Goal: Use online tool/utility: Utilize a website feature to perform a specific function

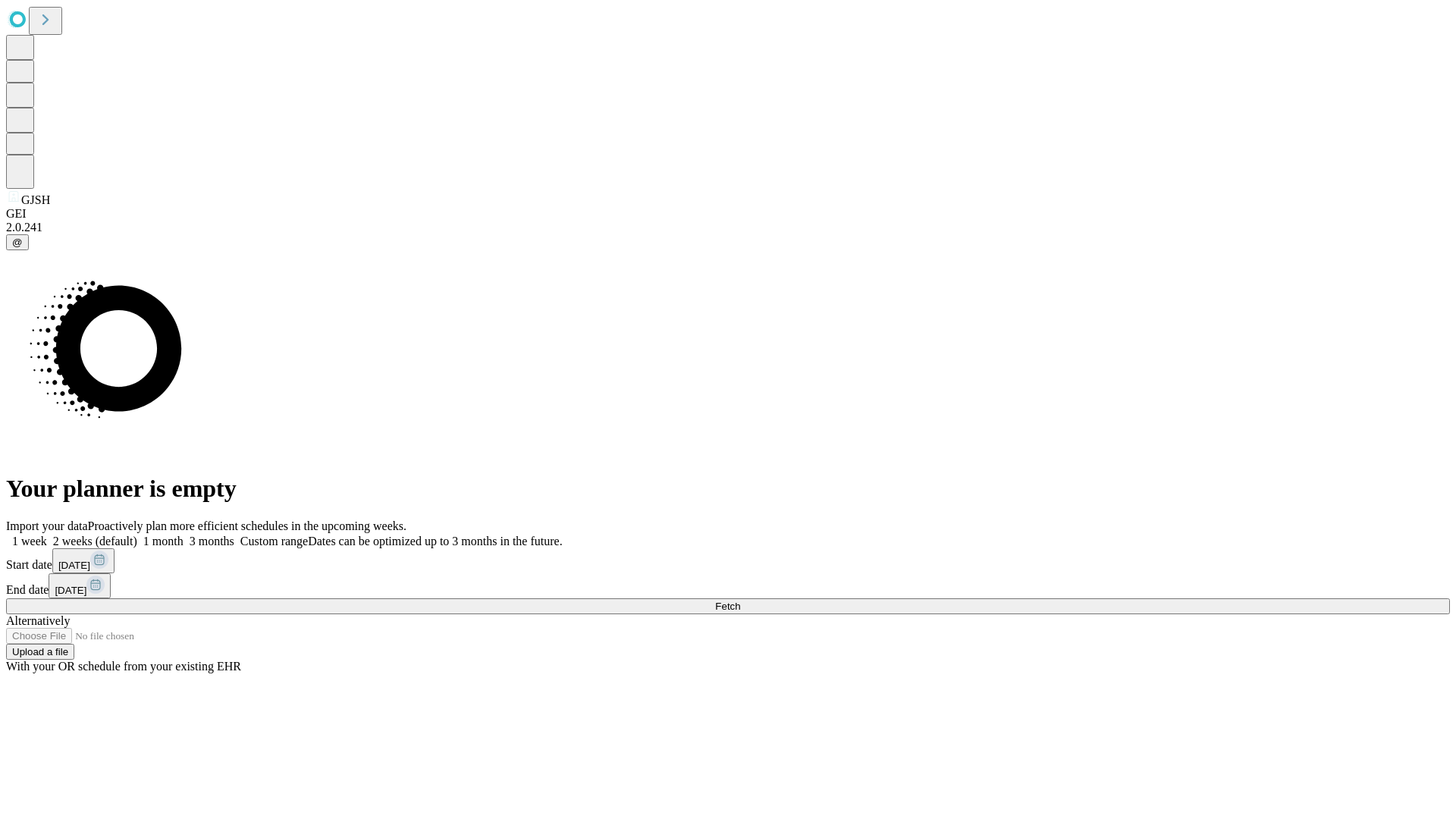
click at [741, 600] on span "Fetch" at bounding box center [728, 606] width 25 height 12
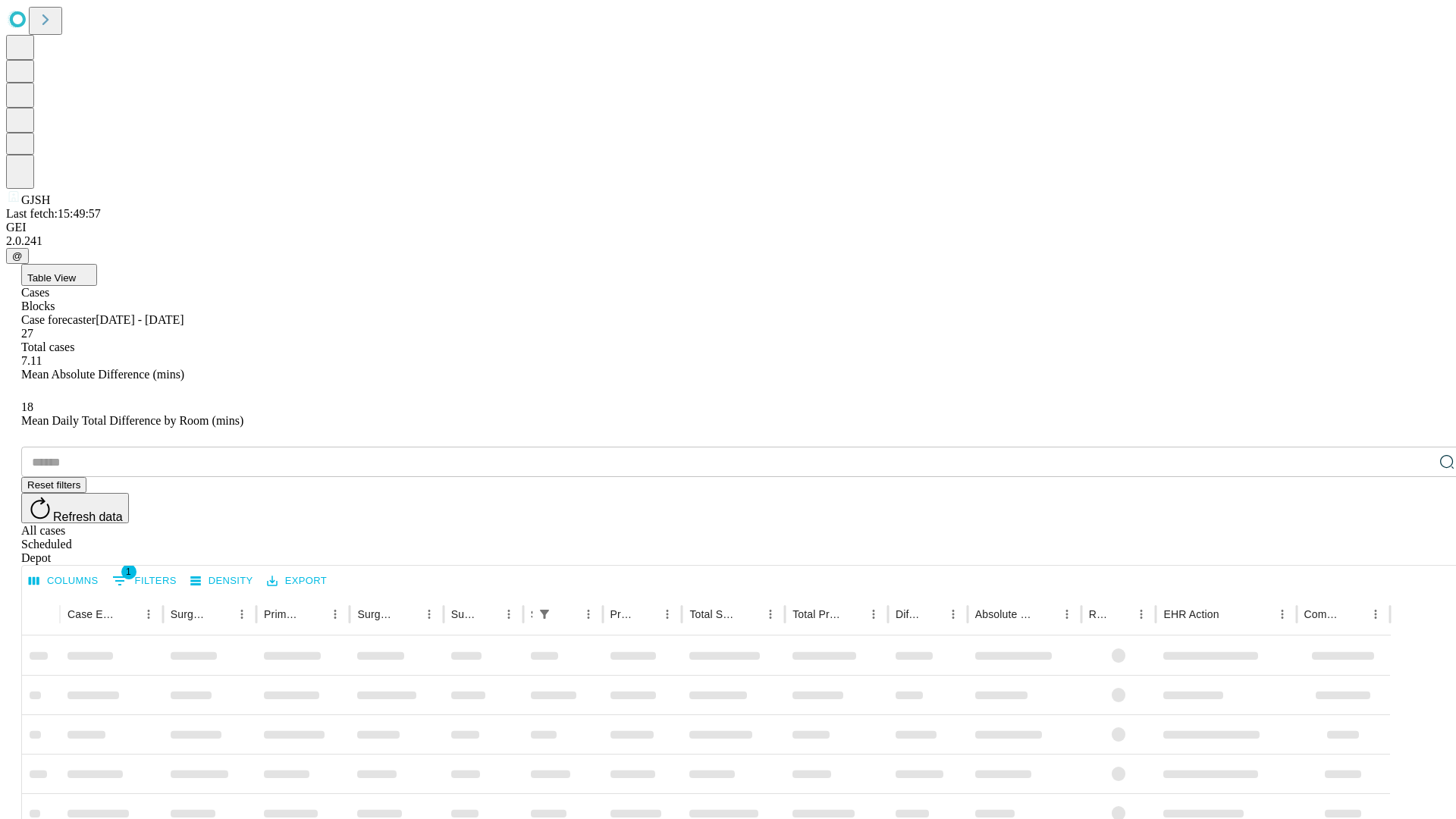
click at [76, 272] on span "Table View" at bounding box center [51, 277] width 49 height 12
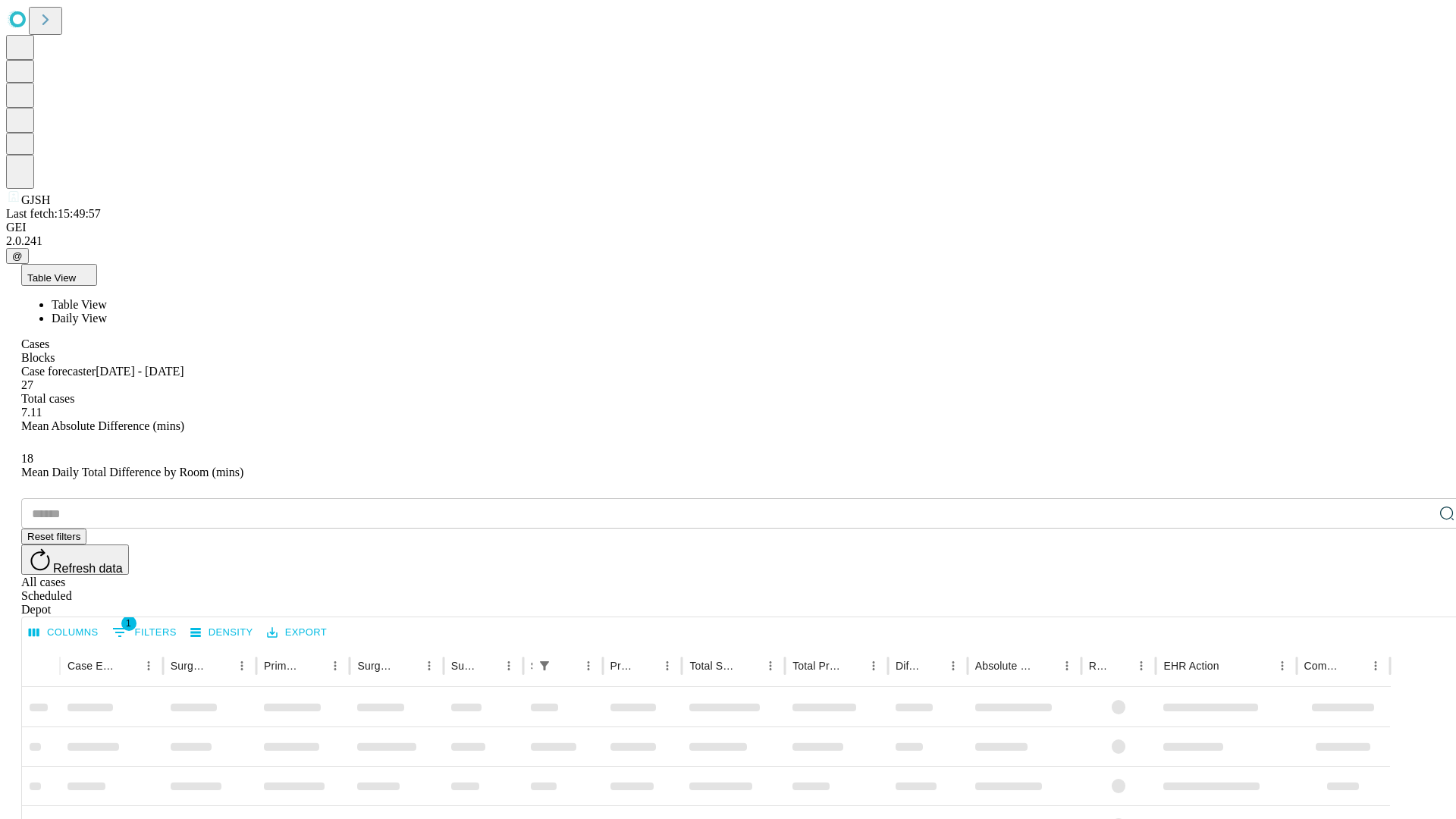
click at [107, 312] on span "Daily View" at bounding box center [79, 318] width 55 height 13
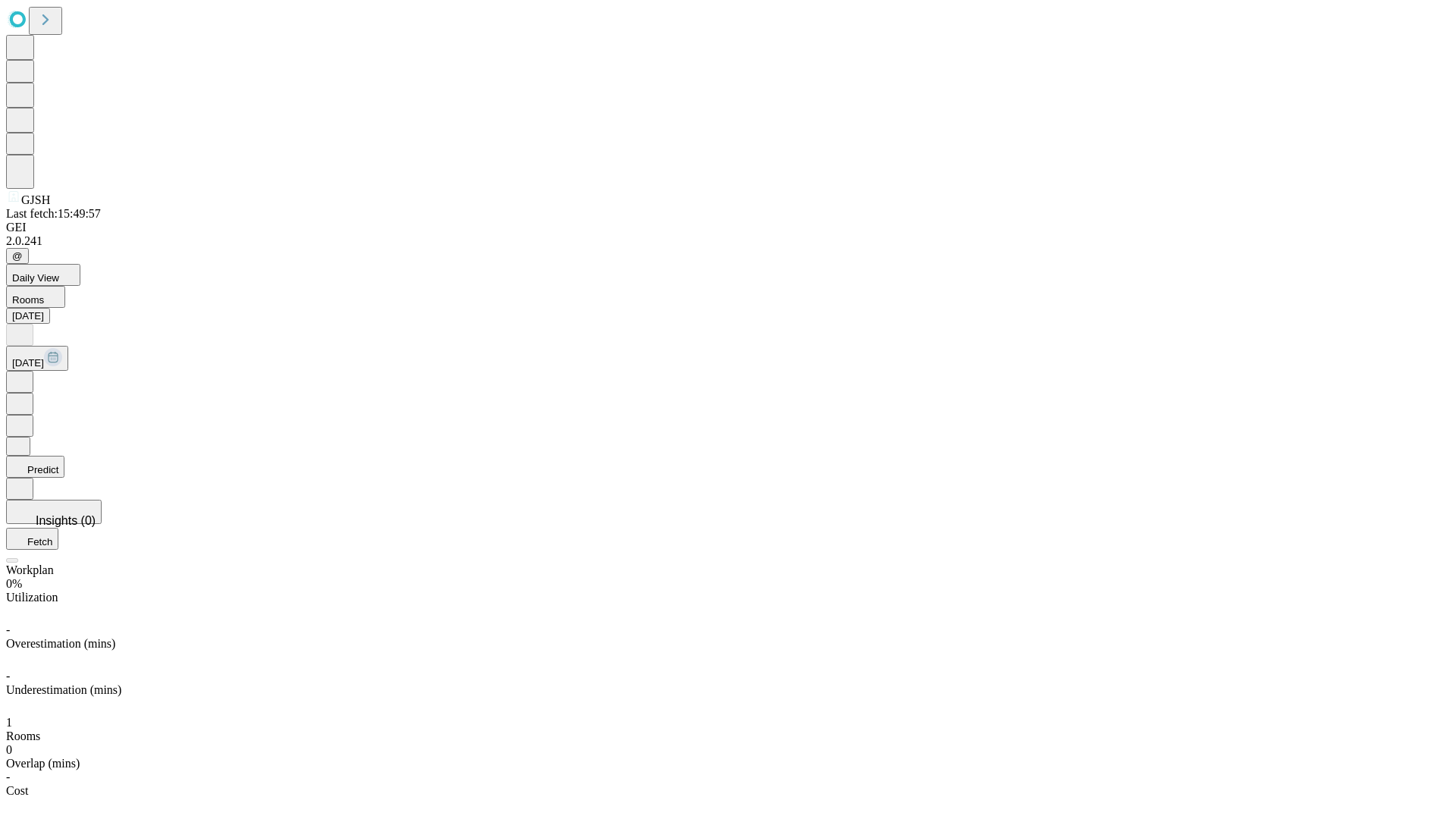
click at [64, 456] on button "Predict" at bounding box center [35, 467] width 59 height 22
